Goal: Information Seeking & Learning: Find specific fact

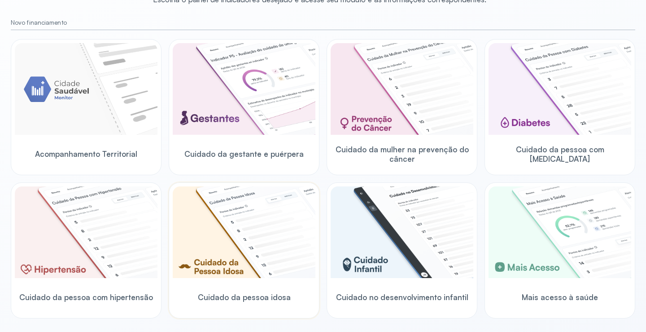
scroll to position [135, 0]
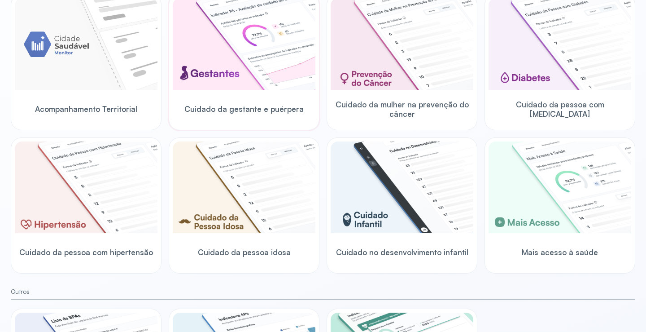
click at [254, 54] on img at bounding box center [244, 44] width 143 height 92
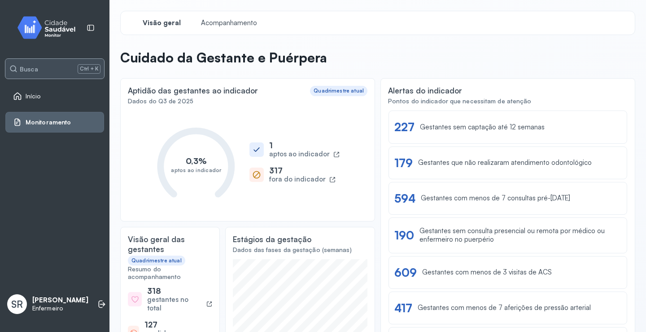
click at [40, 69] on div "Busca Ctrl + K" at bounding box center [54, 69] width 99 height 20
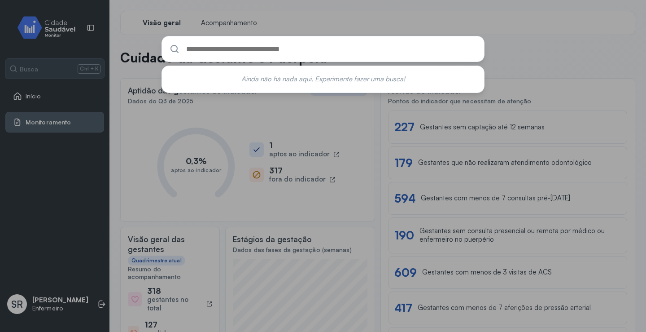
click at [316, 114] on div "Ainda não há nada aqui. Experimente fazer uma busca!" at bounding box center [323, 166] width 646 height 332
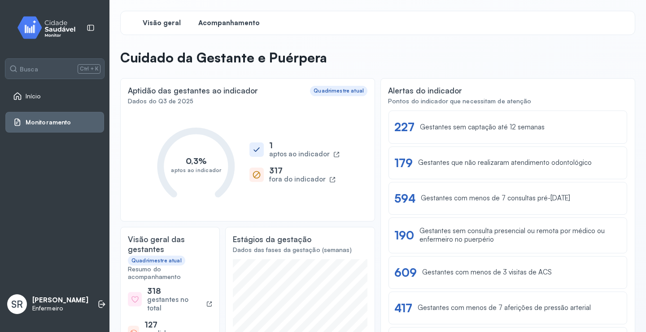
click at [224, 20] on span "Acompanhamento" at bounding box center [228, 23] width 61 height 9
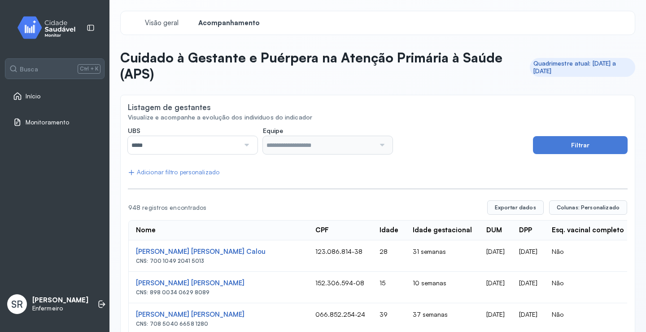
click at [246, 145] on div at bounding box center [246, 145] width 13 height 18
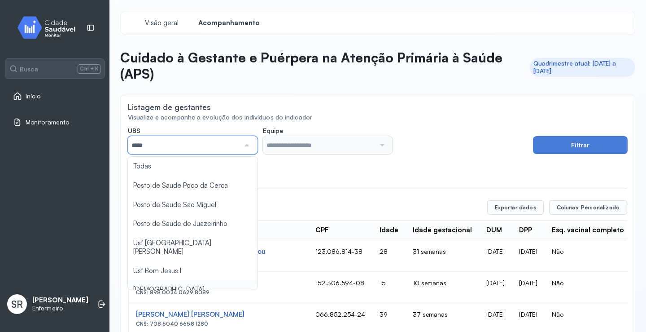
type input "*****"
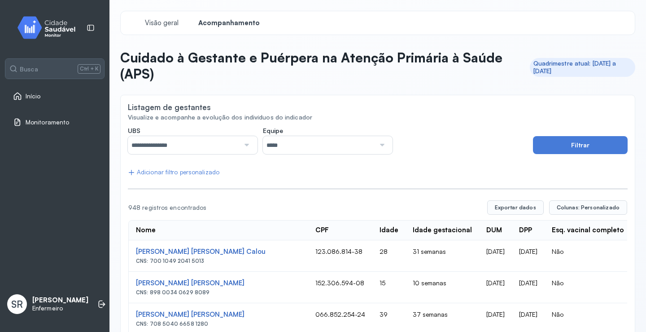
click at [375, 145] on div at bounding box center [381, 145] width 13 height 18
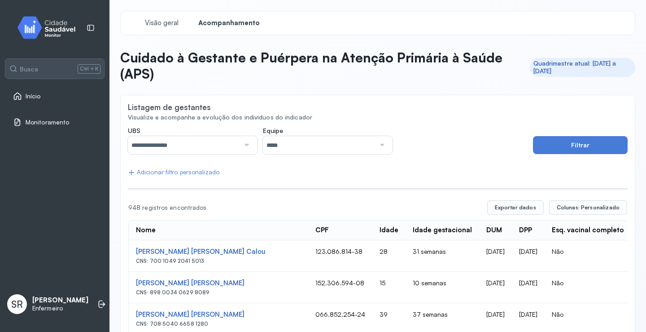
click at [379, 149] on div at bounding box center [381, 145] width 13 height 18
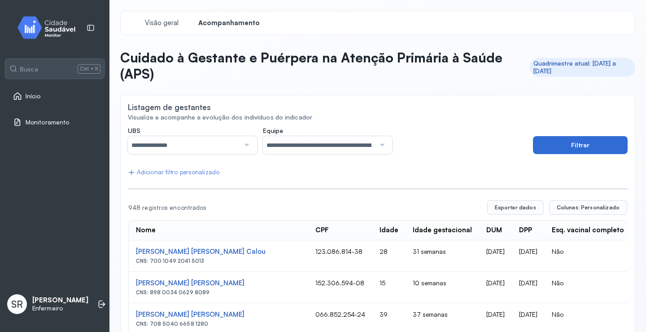
click at [605, 148] on button "Filtrar" at bounding box center [580, 145] width 95 height 18
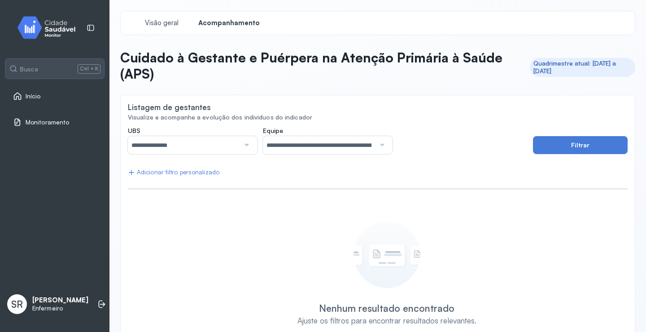
click at [347, 106] on div "Listagem de gestantes" at bounding box center [378, 107] width 500 height 11
click at [376, 112] on div "Listagem de gestantes" at bounding box center [378, 107] width 500 height 11
click at [380, 112] on div "Listagem de gestantes" at bounding box center [378, 107] width 500 height 11
click at [245, 110] on div "Listagem de gestantes" at bounding box center [378, 107] width 500 height 11
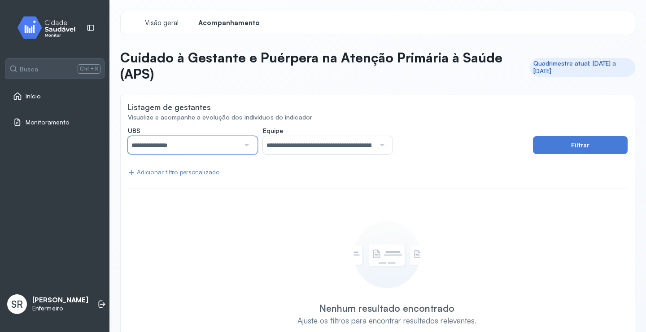
click at [201, 137] on input "**********" at bounding box center [184, 145] width 112 height 18
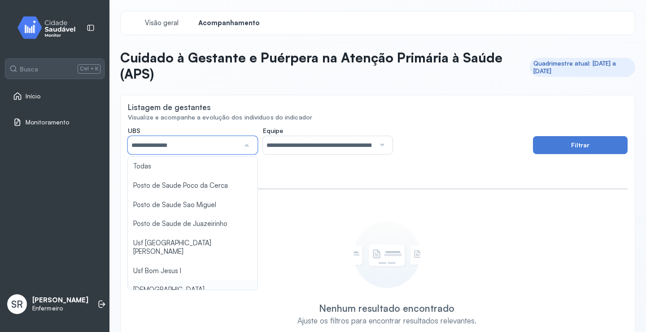
type input "*****"
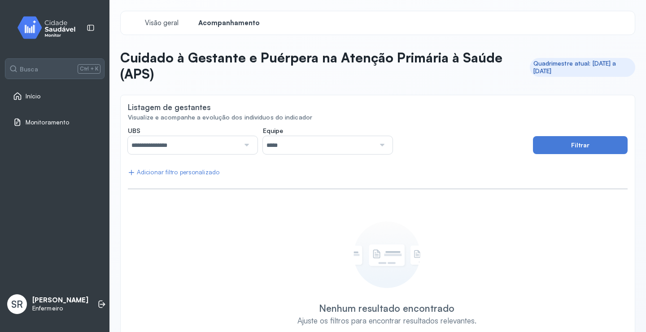
click at [167, 280] on div "**********" at bounding box center [378, 237] width 500 height 220
click at [294, 144] on input "*****" at bounding box center [319, 145] width 112 height 18
click at [294, 213] on div "**********" at bounding box center [378, 237] width 500 height 220
click at [564, 151] on button "Filtrar" at bounding box center [580, 145] width 95 height 18
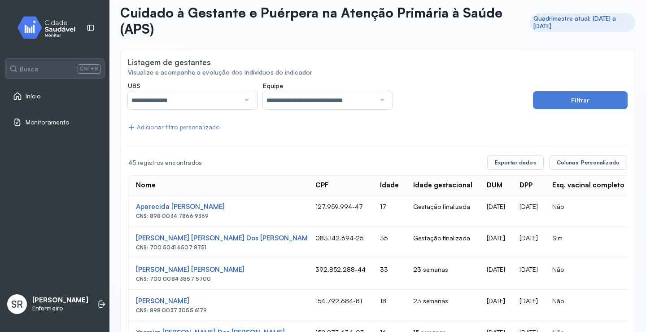
scroll to position [90, 0]
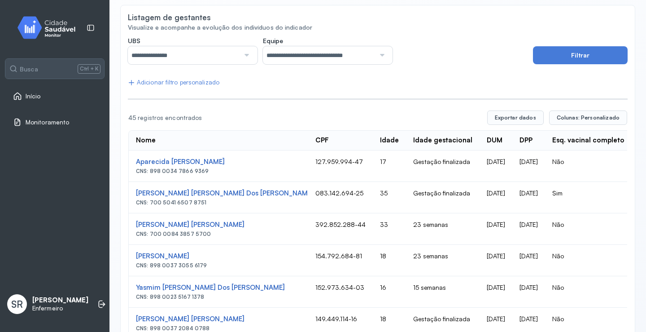
drag, startPoint x: 478, startPoint y: 215, endPoint x: 487, endPoint y: 215, distance: 9.9
drag, startPoint x: 487, startPoint y: 215, endPoint x: 541, endPoint y: 42, distance: 181.3
click at [541, 42] on div "**********" at bounding box center [378, 51] width 500 height 28
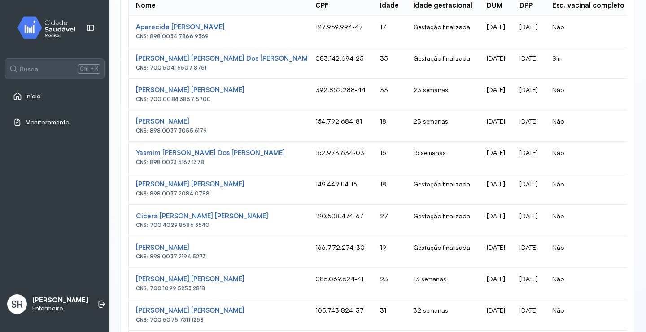
scroll to position [359, 0]
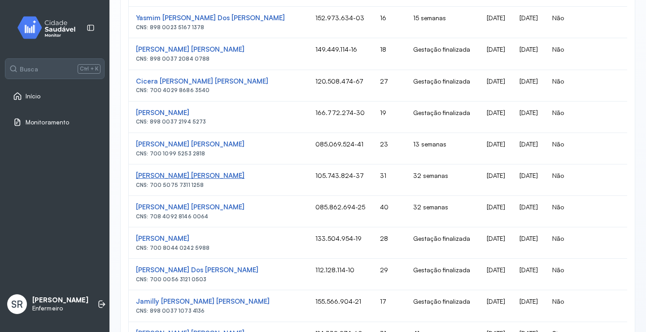
click at [184, 177] on div "[PERSON_NAME] [PERSON_NAME]" at bounding box center [218, 175] width 165 height 9
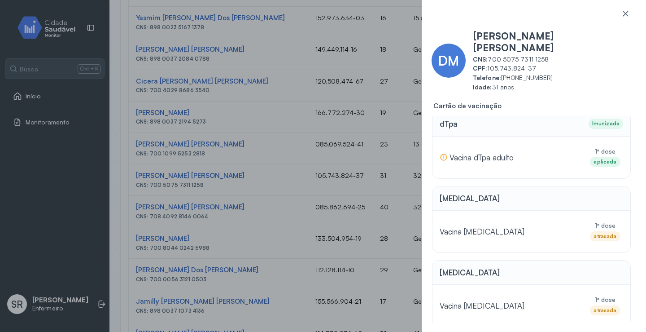
scroll to position [0, 0]
click at [623, 11] on icon at bounding box center [625, 13] width 5 height 5
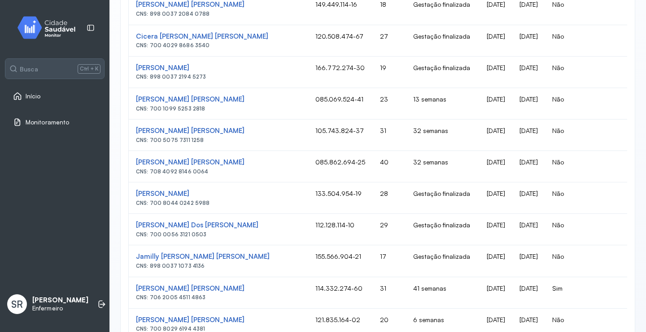
scroll to position [539, 0]
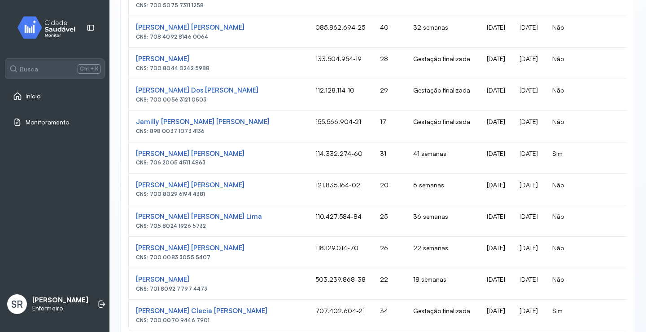
click at [160, 185] on div "[PERSON_NAME] [PERSON_NAME]" at bounding box center [218, 185] width 165 height 9
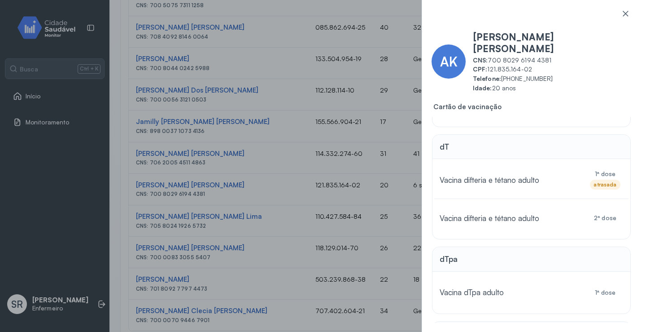
scroll to position [0, 0]
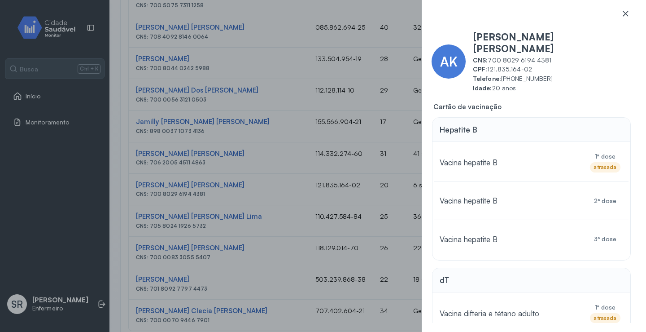
click at [622, 12] on icon at bounding box center [625, 13] width 9 height 9
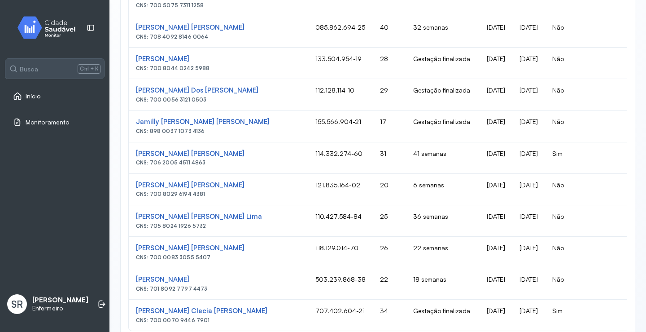
scroll to position [589, 0]
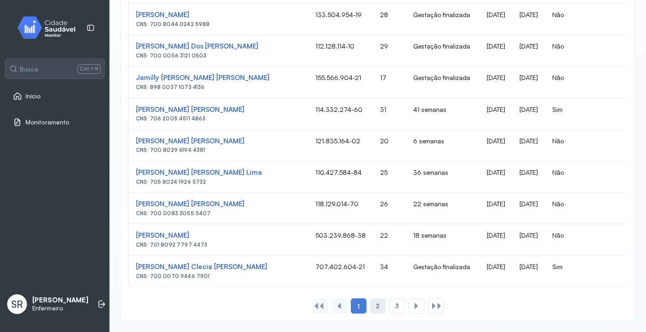
click at [376, 303] on span "2" at bounding box center [378, 306] width 4 height 8
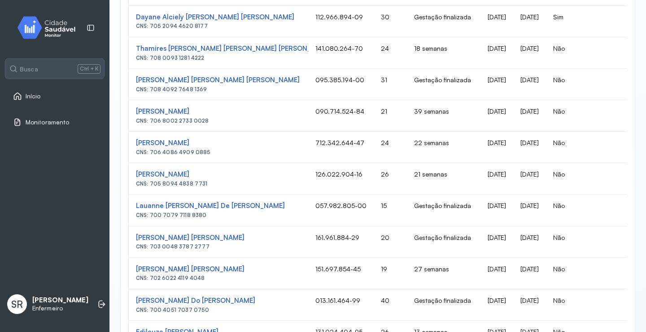
scroll to position [500, 0]
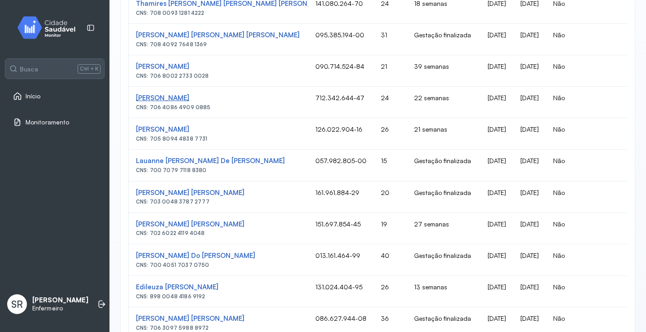
click at [178, 97] on div "[PERSON_NAME]" at bounding box center [218, 98] width 165 height 9
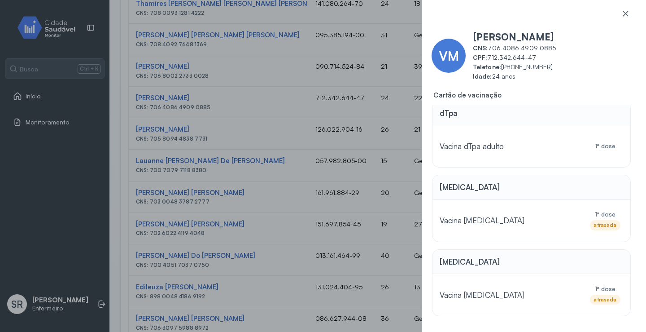
scroll to position [1, 0]
drag, startPoint x: 488, startPoint y: 59, endPoint x: 536, endPoint y: 55, distance: 47.7
click at [536, 55] on span "CPF: 712.342.644-47" at bounding box center [555, 57] width 164 height 8
copy span "712.342.644-47"
click at [630, 13] on div at bounding box center [625, 18] width 23 height 18
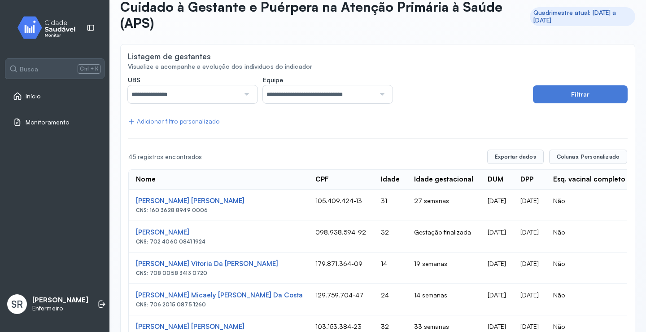
scroll to position [0, 0]
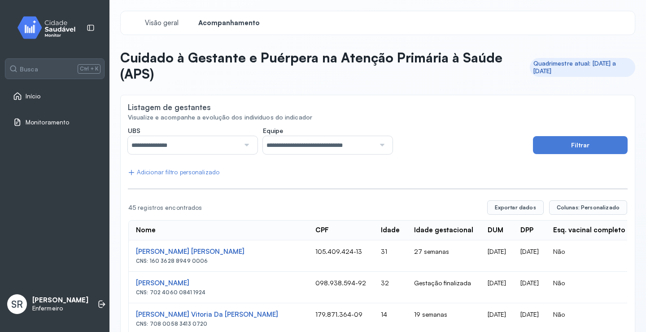
click at [29, 83] on div "Busca Ctrl + K Início Monitoramento" at bounding box center [54, 76] width 99 height 125
click at [32, 106] on div "Início" at bounding box center [54, 96] width 99 height 21
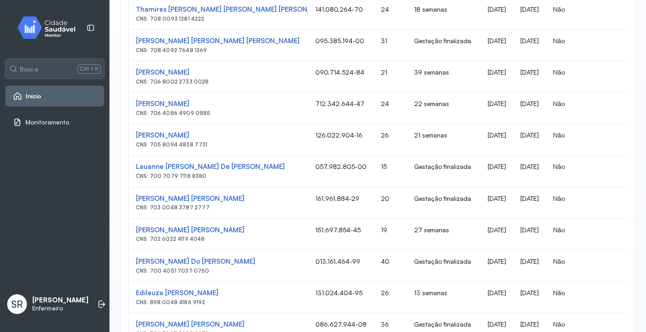
scroll to position [589, 0]
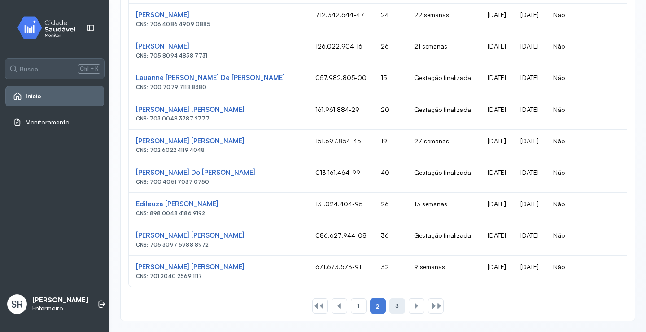
click at [390, 308] on div "3" at bounding box center [398, 305] width 16 height 15
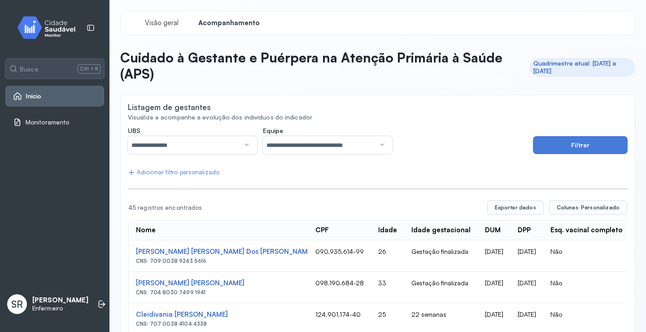
scroll to position [117, 0]
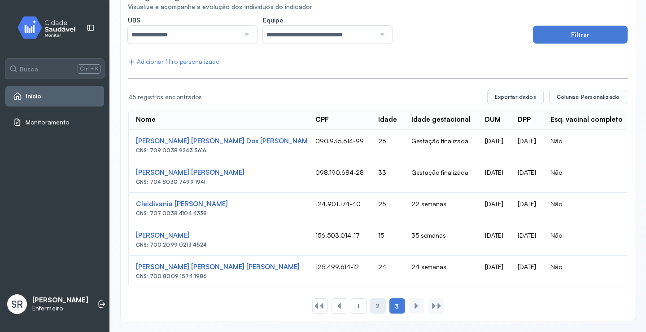
click at [376, 306] on span "2" at bounding box center [378, 306] width 4 height 8
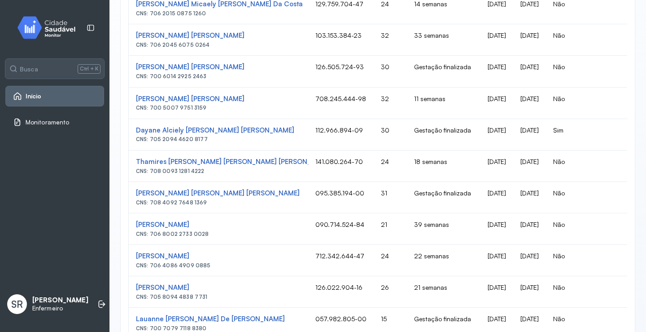
scroll to position [297, 0]
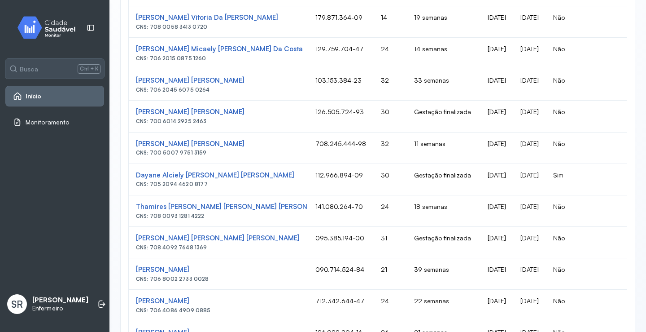
click at [30, 99] on span "Início" at bounding box center [34, 96] width 16 height 8
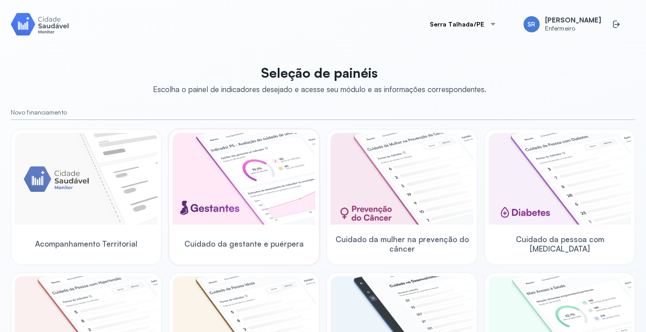
click at [246, 169] on img at bounding box center [244, 179] width 143 height 92
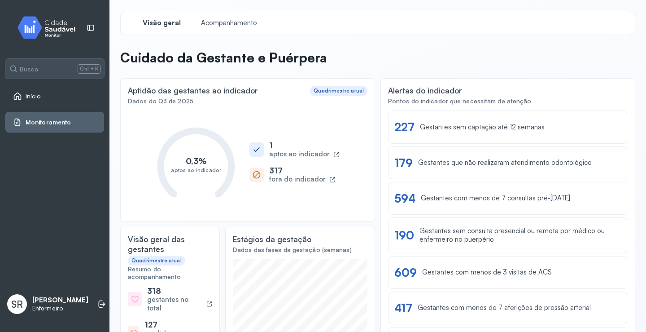
scroll to position [90, 0]
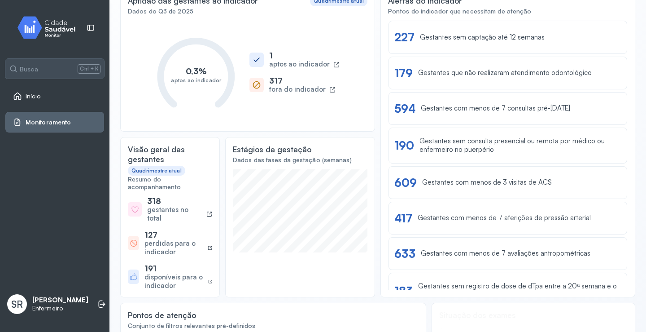
click at [253, 61] on icon at bounding box center [256, 59] width 9 height 9
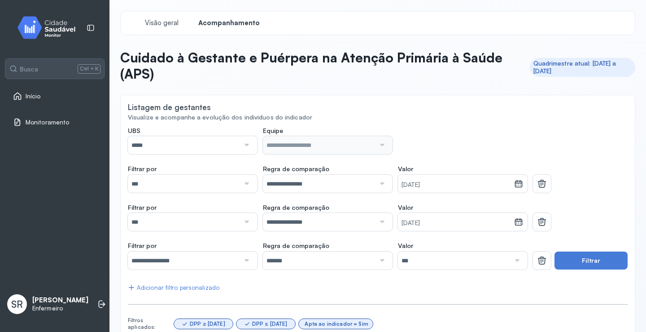
click at [176, 149] on input "*****" at bounding box center [184, 145] width 112 height 18
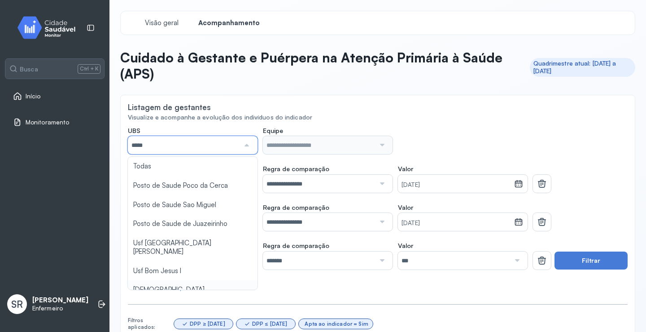
type input "*****"
click at [164, 278] on div "**********" at bounding box center [378, 266] width 500 height 278
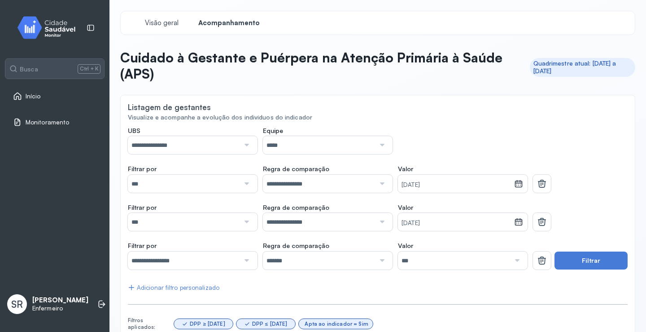
scroll to position [45, 0]
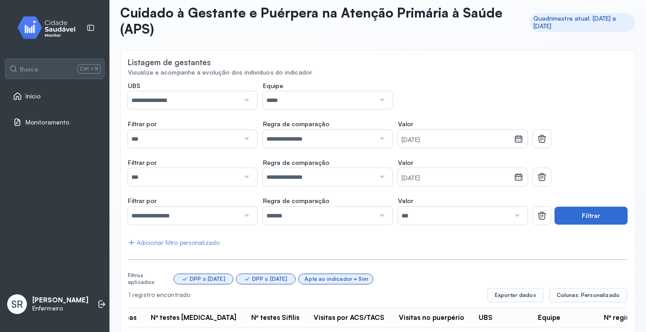
click at [577, 215] on button "Filtrar" at bounding box center [591, 215] width 73 height 18
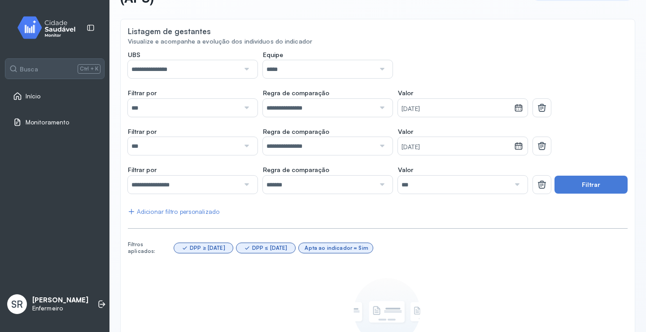
scroll to position [0, 0]
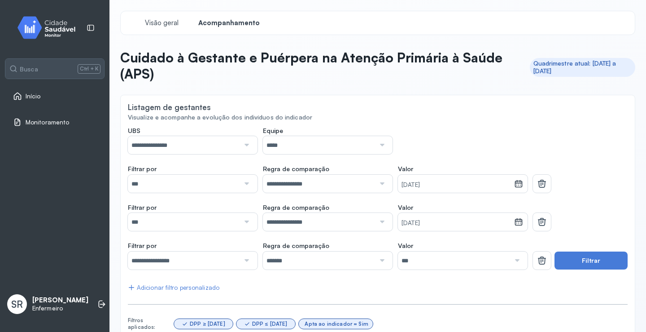
click at [35, 103] on div "Início" at bounding box center [54, 96] width 99 height 21
click at [35, 86] on div "Início" at bounding box center [54, 96] width 99 height 21
click at [31, 114] on div "Monitoramento" at bounding box center [54, 122] width 99 height 21
click at [154, 24] on span "Visão geral" at bounding box center [162, 23] width 38 height 9
